Goal: Find specific page/section: Find specific page/section

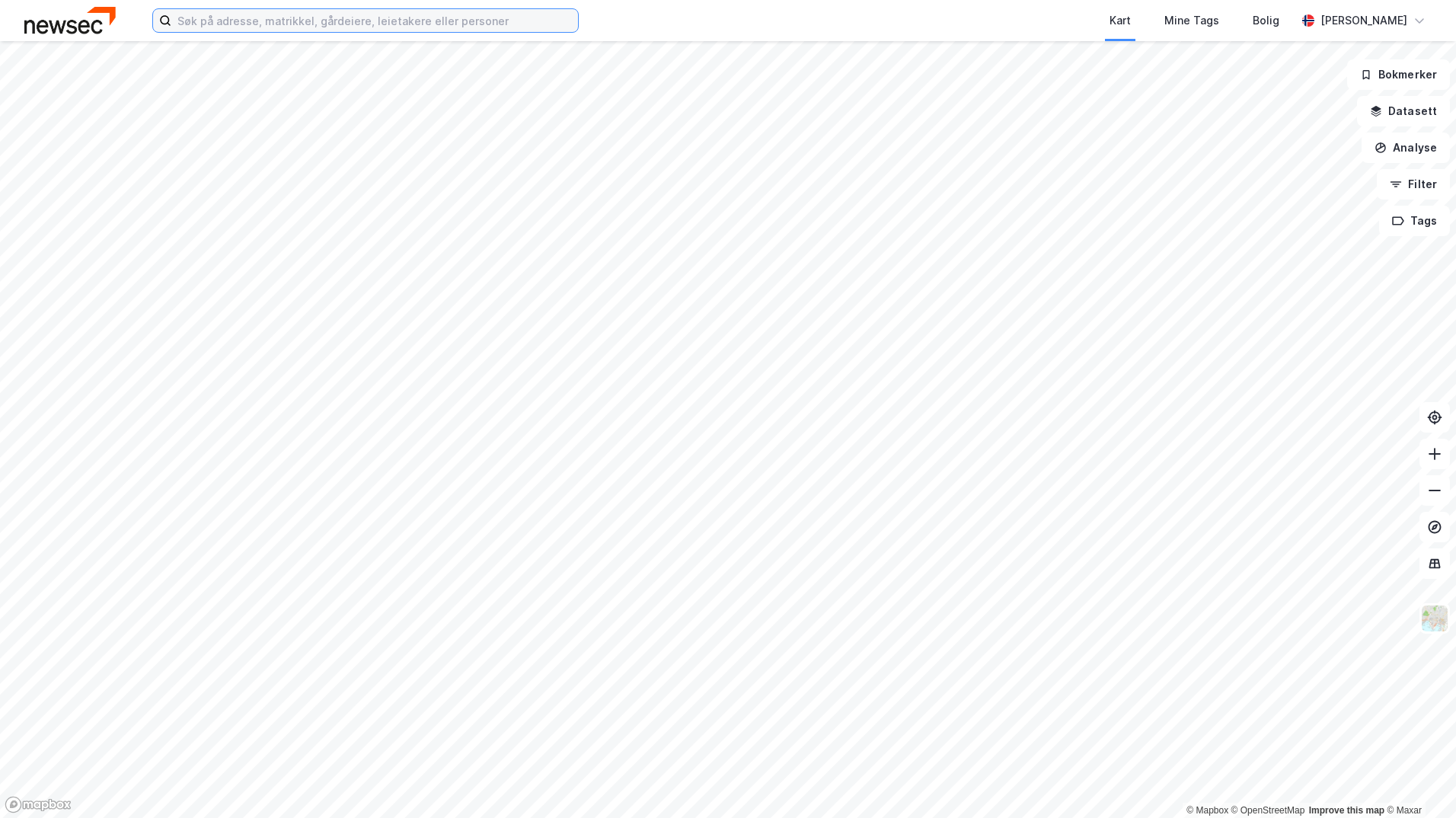
click at [243, 17] on input at bounding box center [375, 20] width 406 height 23
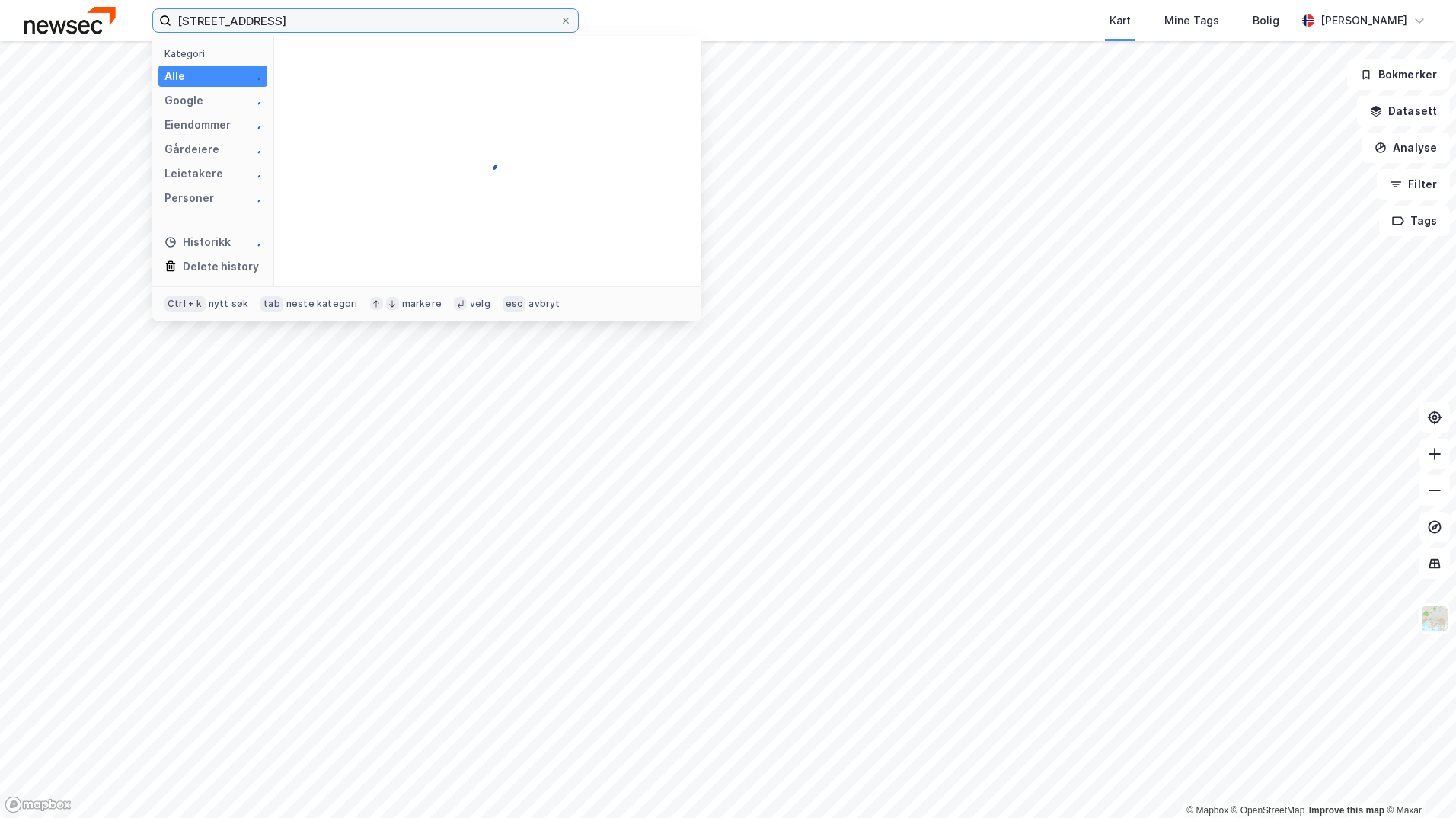
type input "[STREET_ADDRESS]"
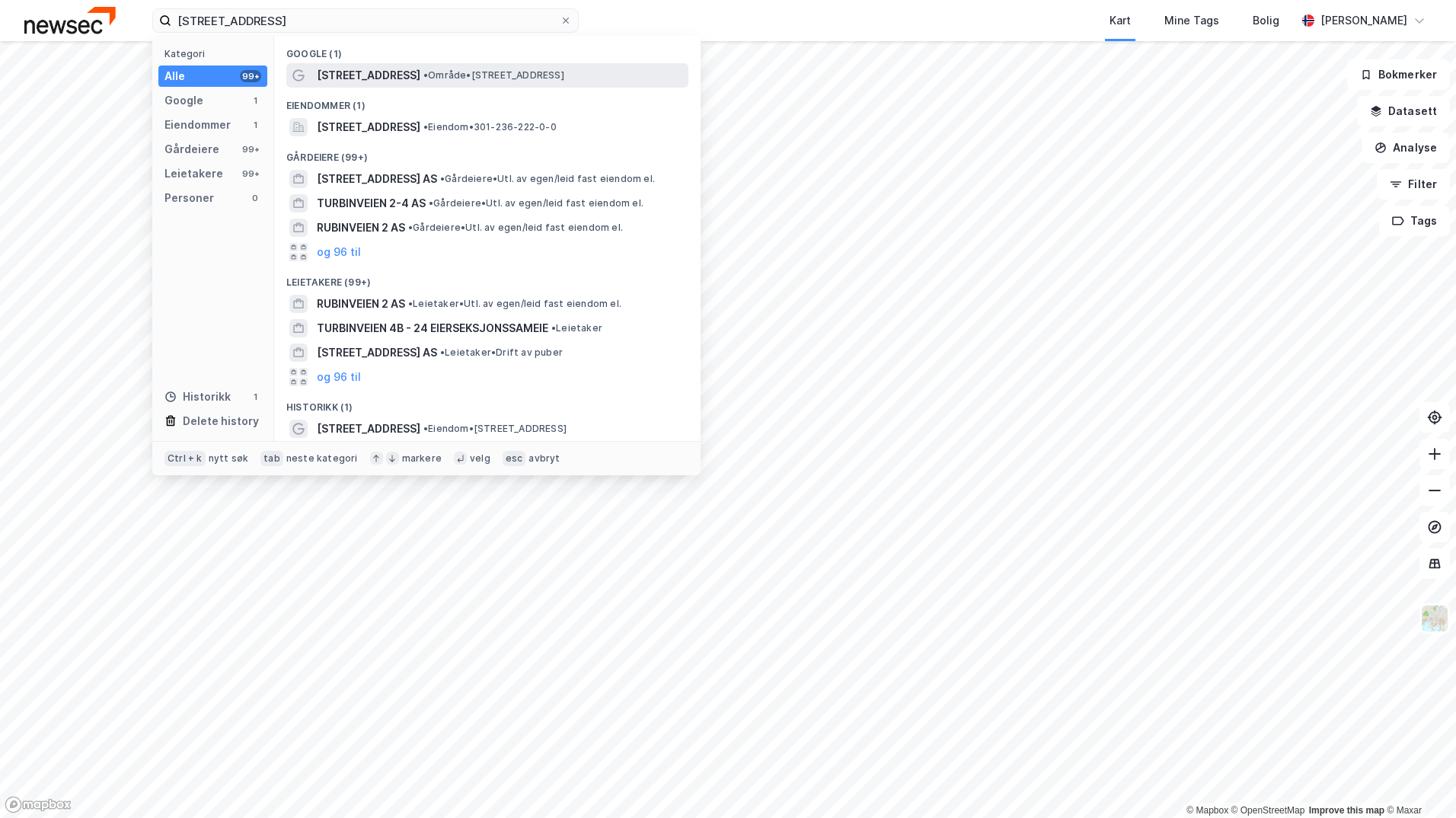
click at [554, 77] on span "• Område • [STREET_ADDRESS]" at bounding box center [493, 75] width 141 height 12
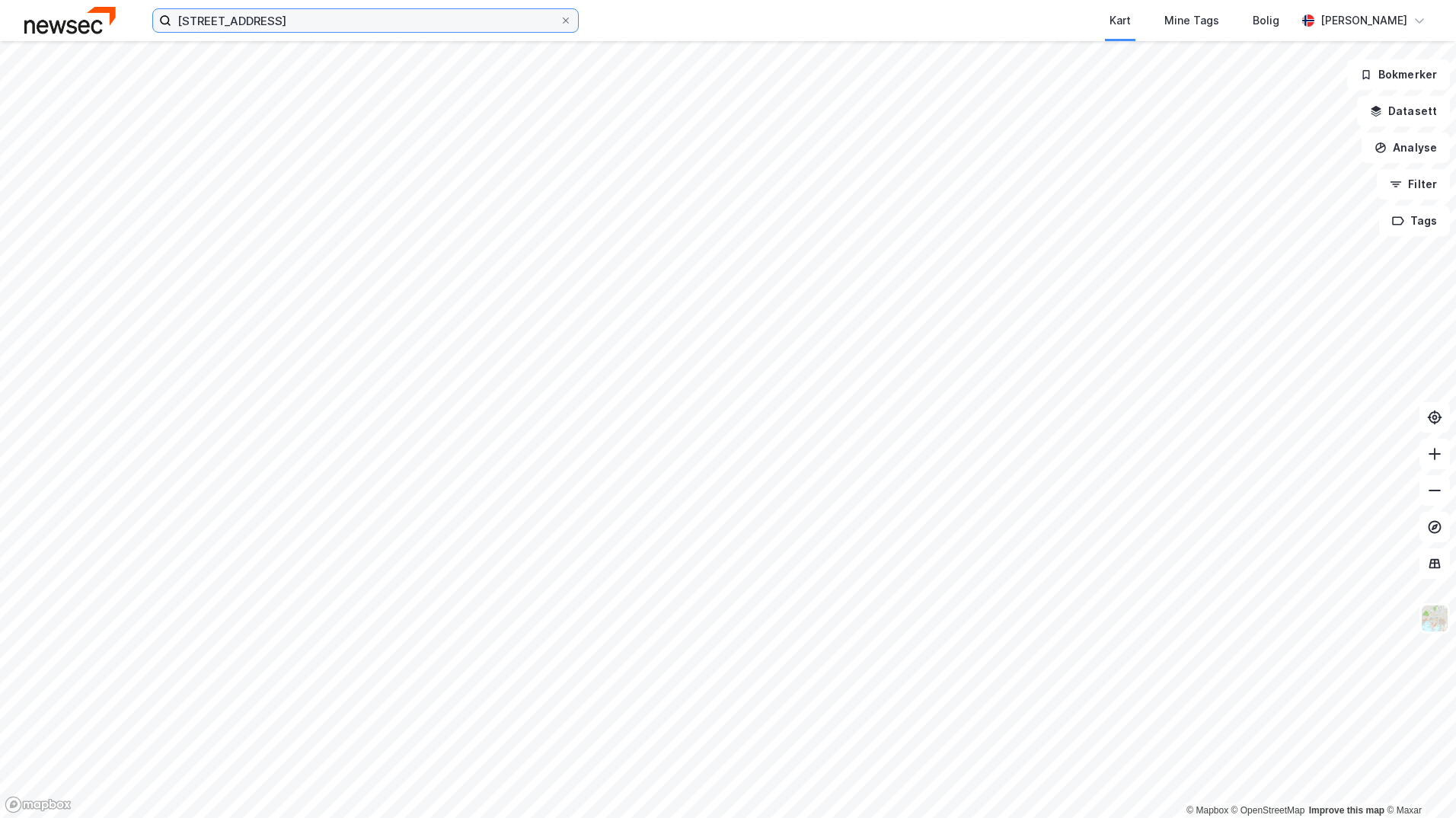
click at [303, 24] on input "[STREET_ADDRESS]" at bounding box center [365, 20] width 388 height 23
